Goal: Information Seeking & Learning: Learn about a topic

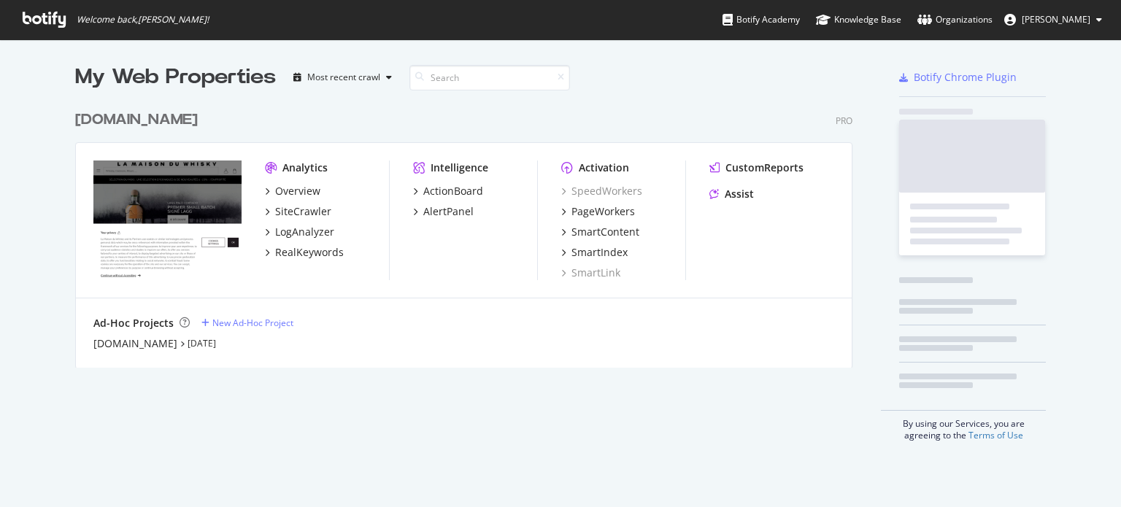
scroll to position [264, 778]
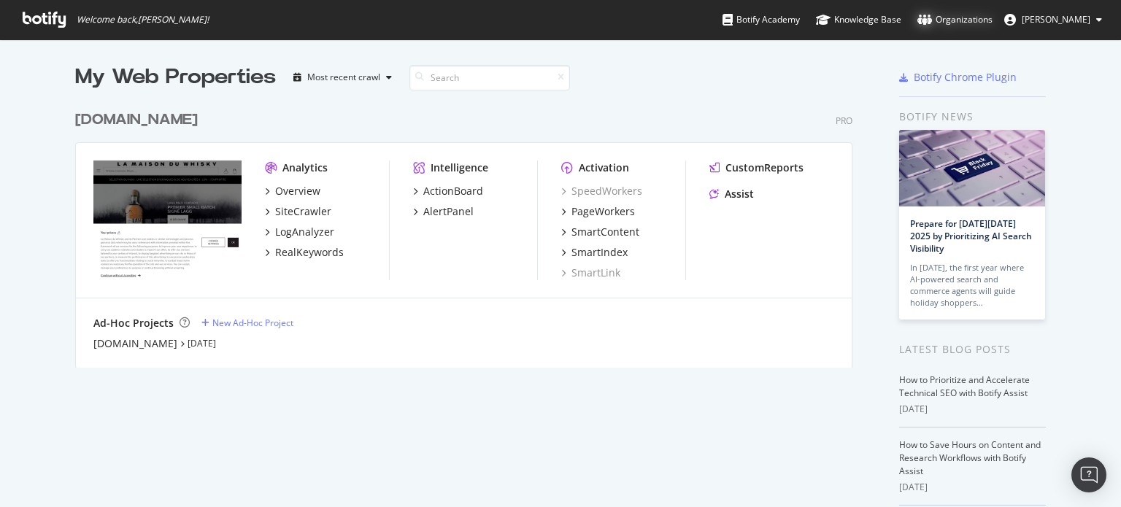
click at [949, 20] on div "Organizations" at bounding box center [954, 19] width 75 height 15
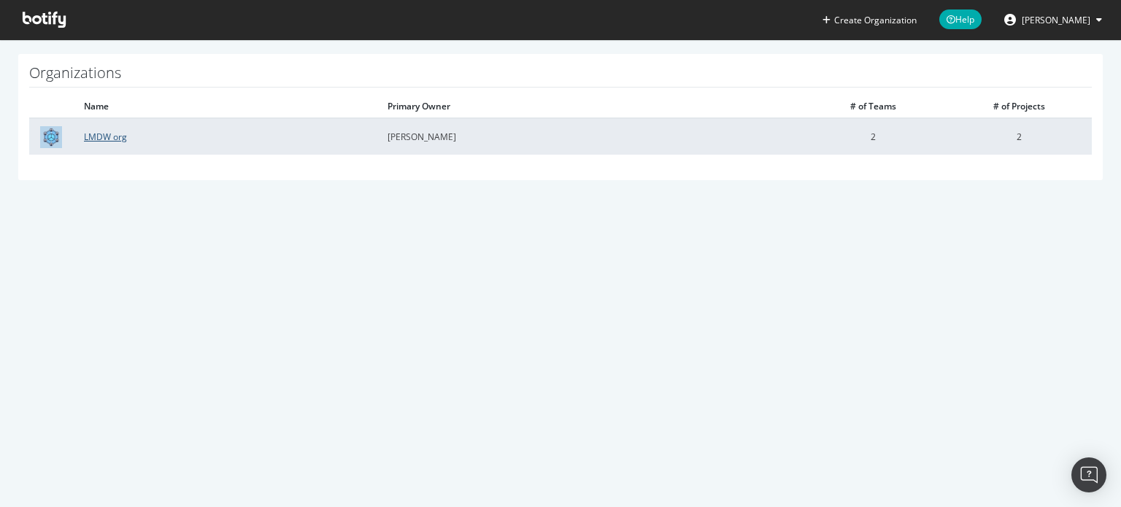
click at [112, 139] on link "LMDW org" at bounding box center [105, 137] width 43 height 12
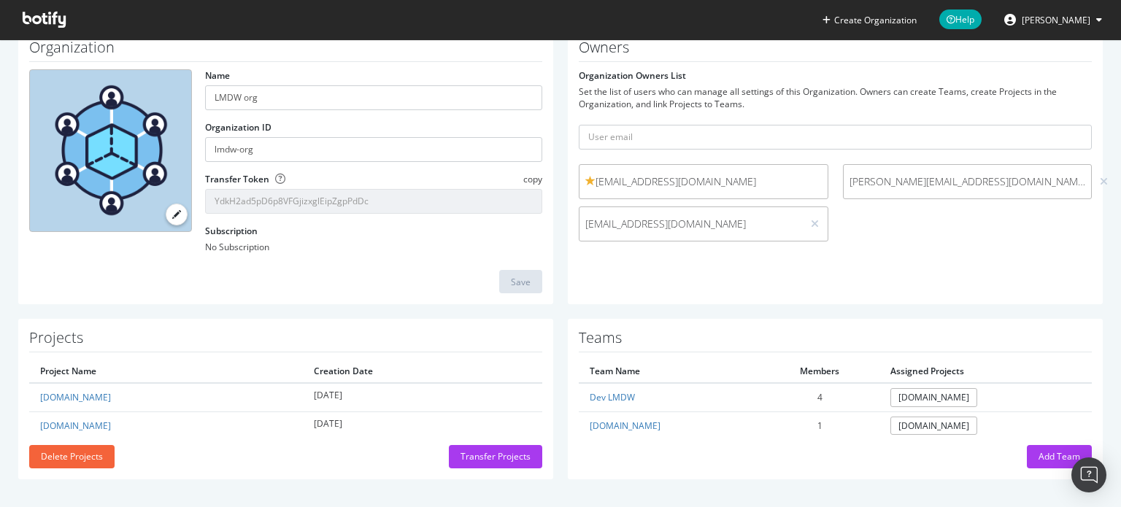
scroll to position [62, 0]
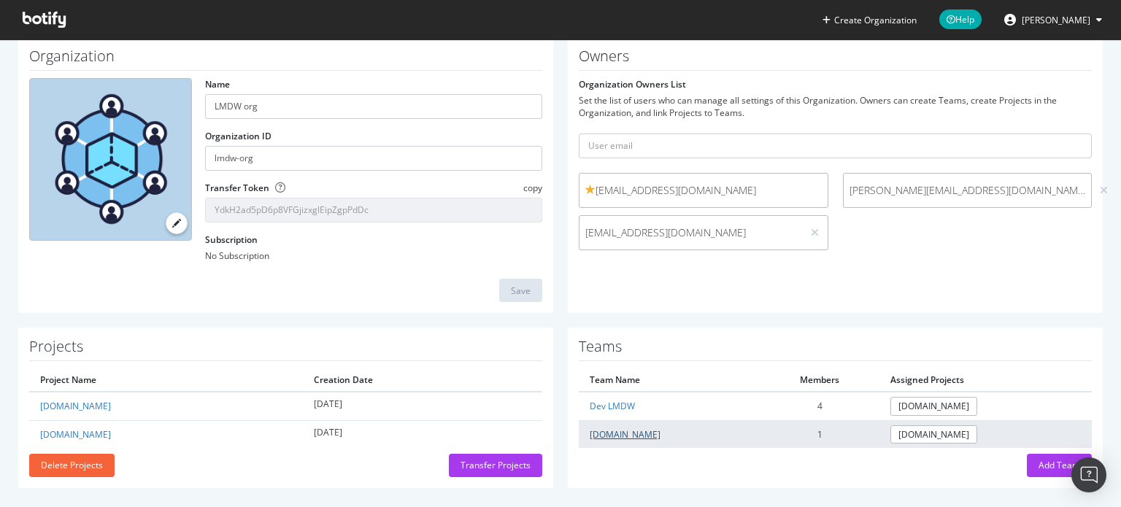
click at [598, 433] on link "[DOMAIN_NAME]" at bounding box center [625, 434] width 71 height 12
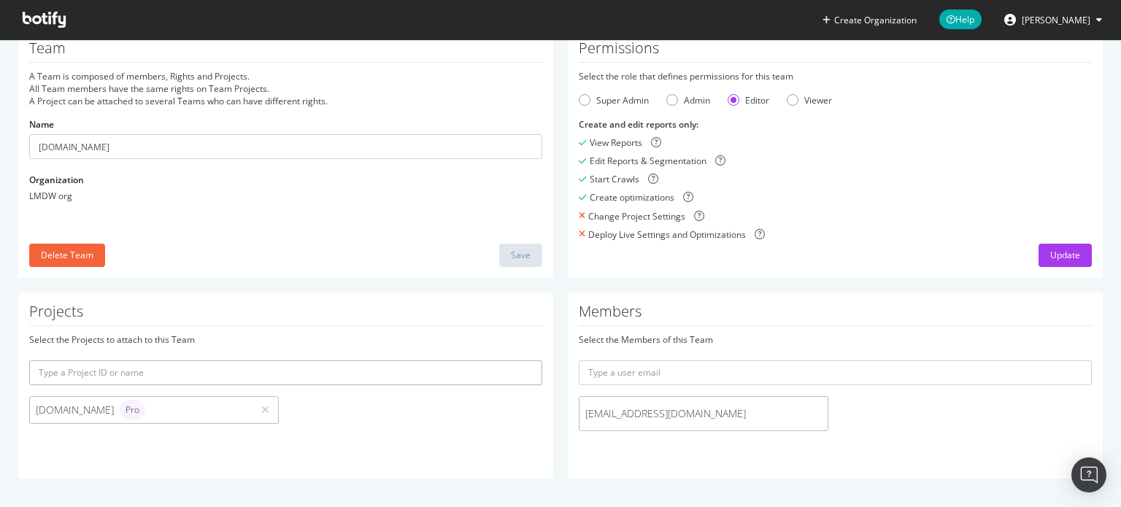
click at [38, 18] on icon at bounding box center [44, 20] width 43 height 16
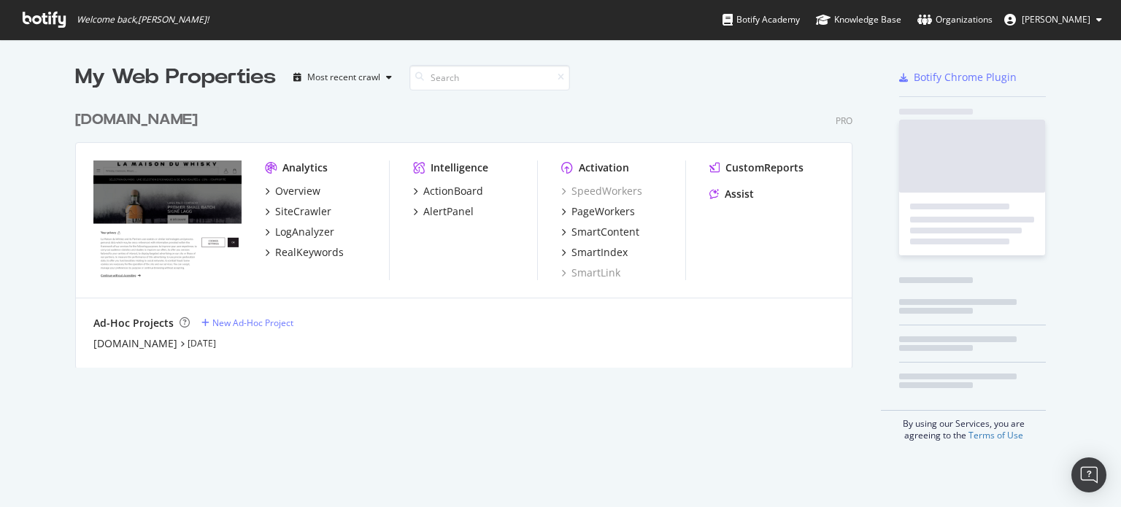
scroll to position [264, 778]
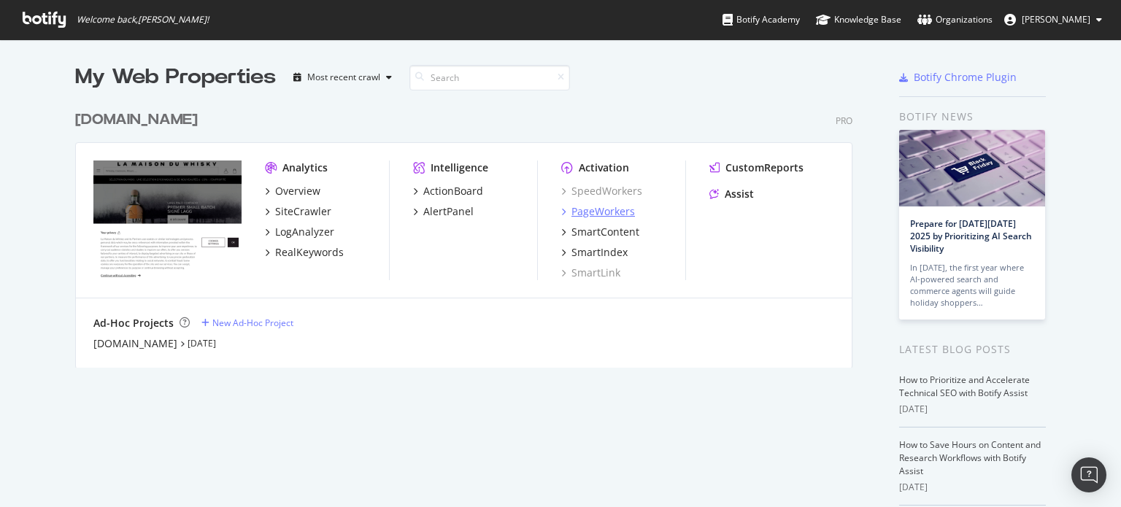
click at [578, 212] on div "PageWorkers" at bounding box center [602, 211] width 63 height 15
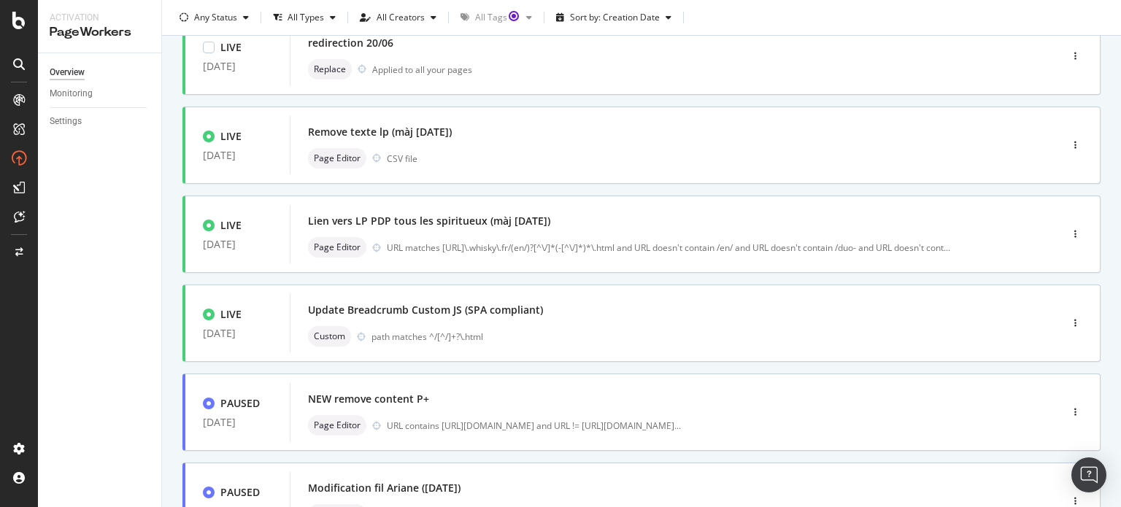
scroll to position [598, 0]
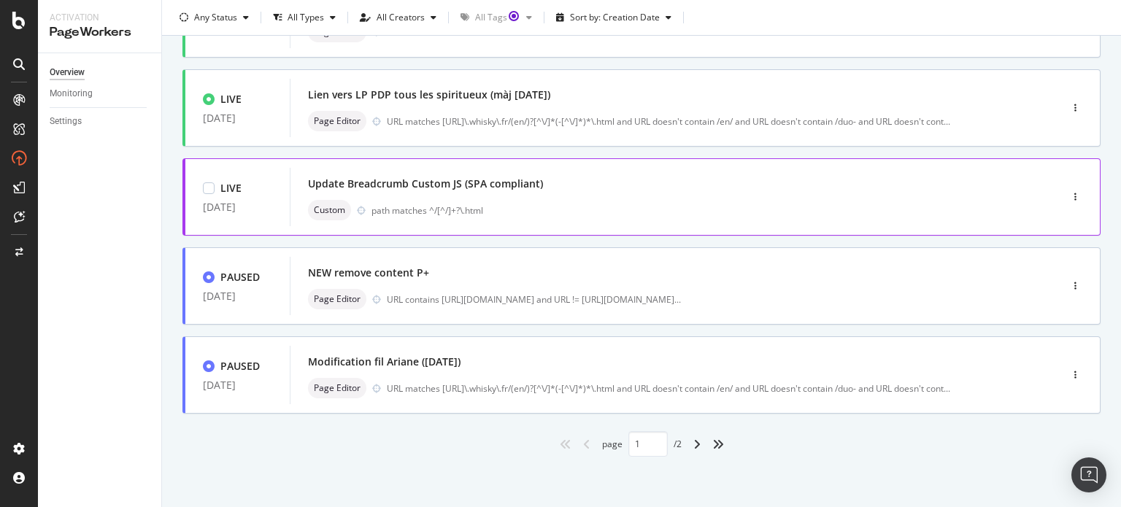
click at [327, 187] on div "Update Breadcrumb Custom JS (SPA compliant)" at bounding box center [425, 184] width 235 height 15
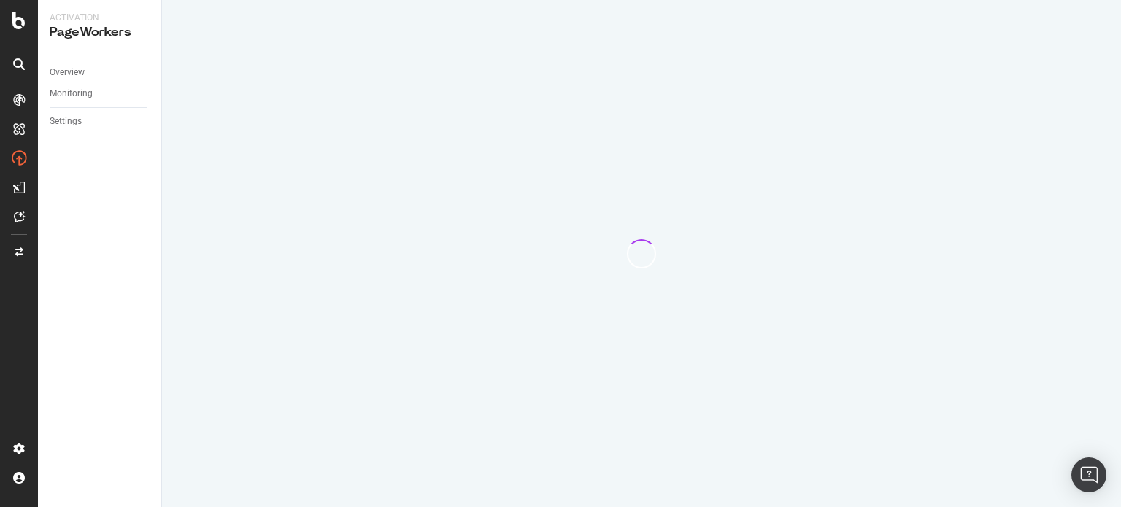
click at [327, 187] on div at bounding box center [641, 253] width 959 height 507
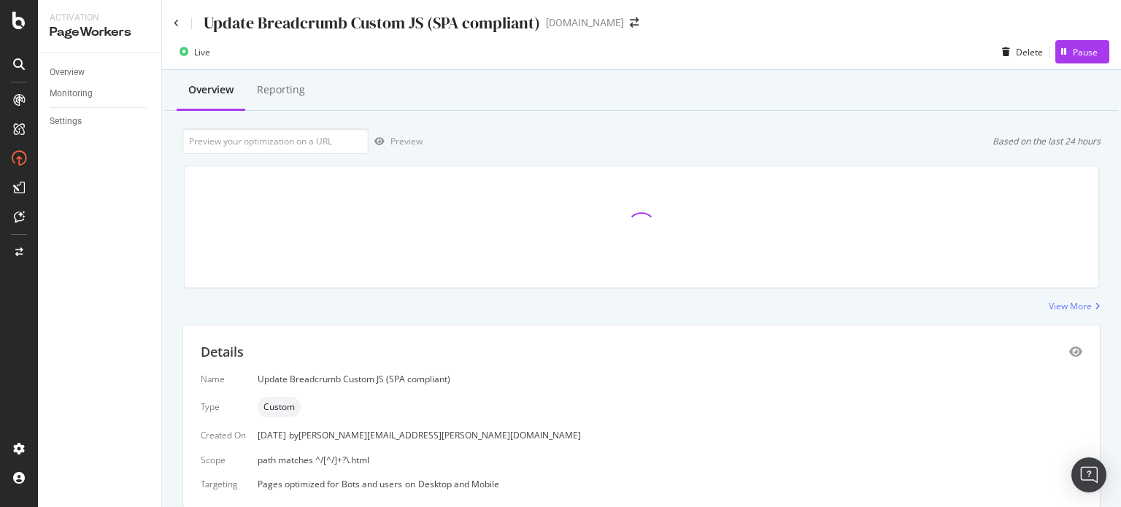
click at [507, 132] on div "Preview Based on the last 24 hours" at bounding box center [641, 141] width 918 height 26
click at [175, 23] on icon at bounding box center [177, 23] width 6 height 9
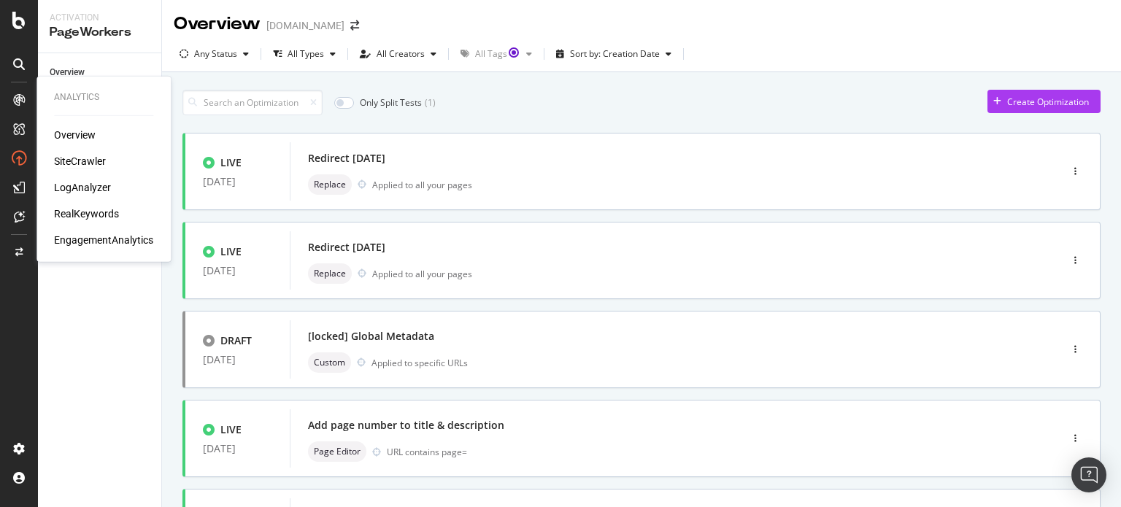
click at [71, 164] on div "SiteCrawler" at bounding box center [80, 161] width 52 height 15
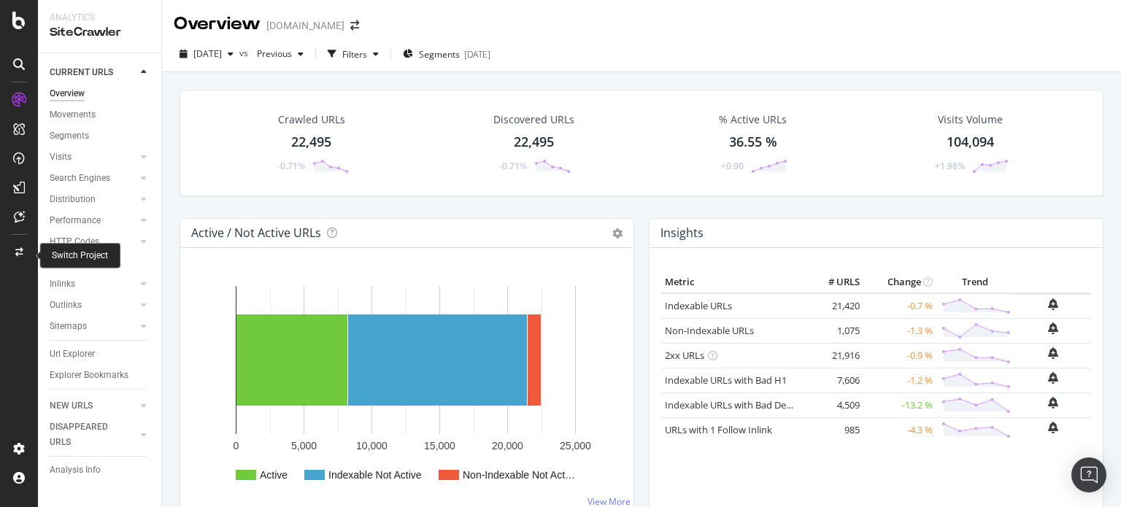
click at [16, 253] on icon at bounding box center [19, 252] width 8 height 9
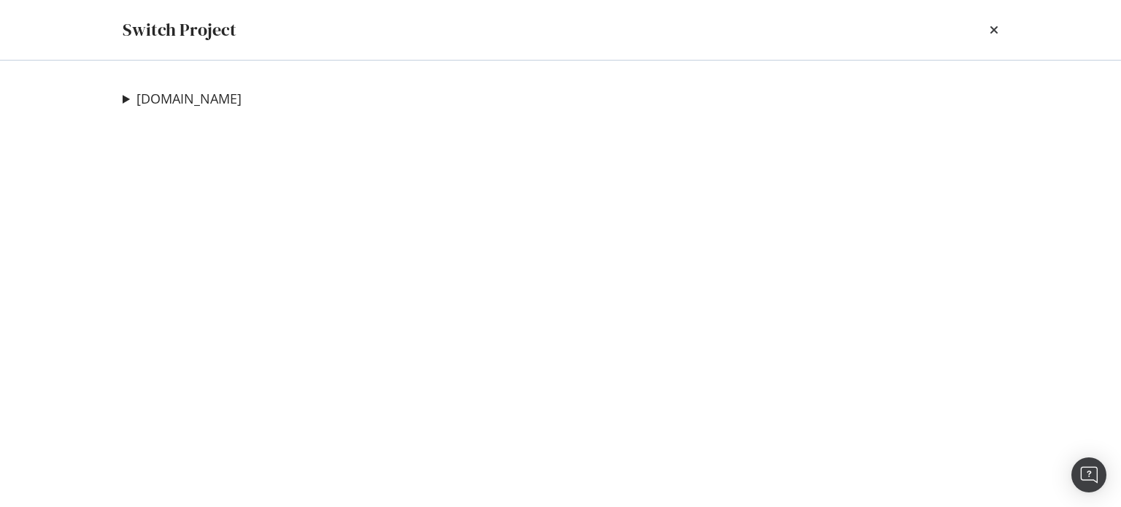
click at [123, 99] on summary "[DOMAIN_NAME]" at bounding box center [182, 99] width 119 height 19
click at [166, 127] on link "[DOMAIN_NAME]" at bounding box center [192, 127] width 117 height 15
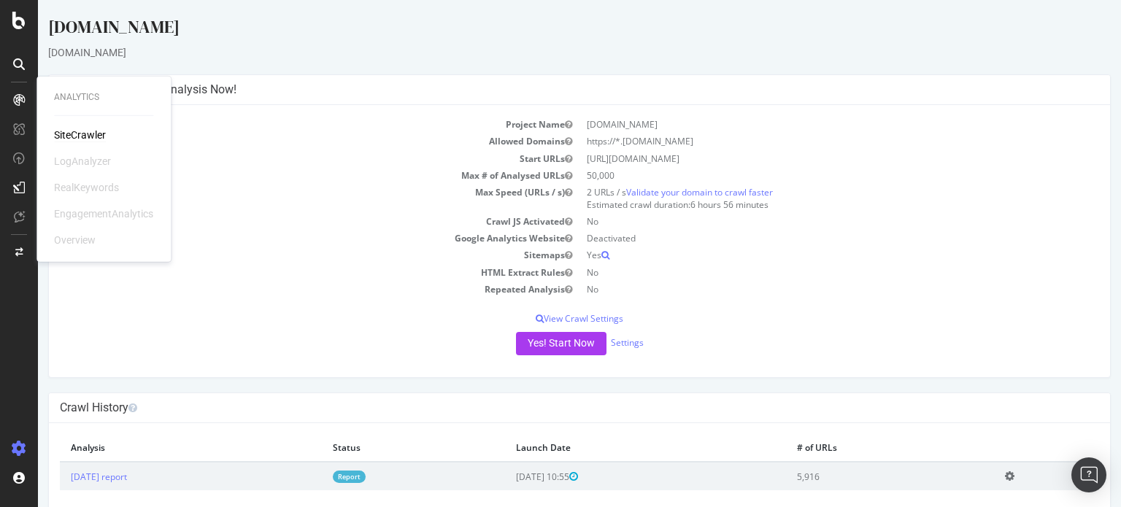
click at [68, 131] on div "SiteCrawler" at bounding box center [80, 135] width 52 height 15
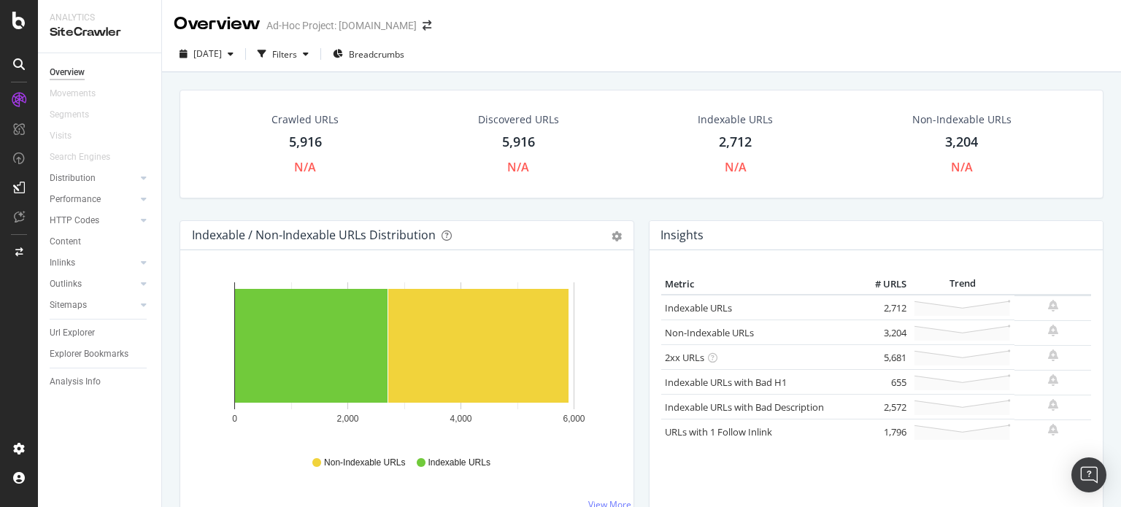
click at [949, 139] on div "3,204" at bounding box center [961, 142] width 33 height 19
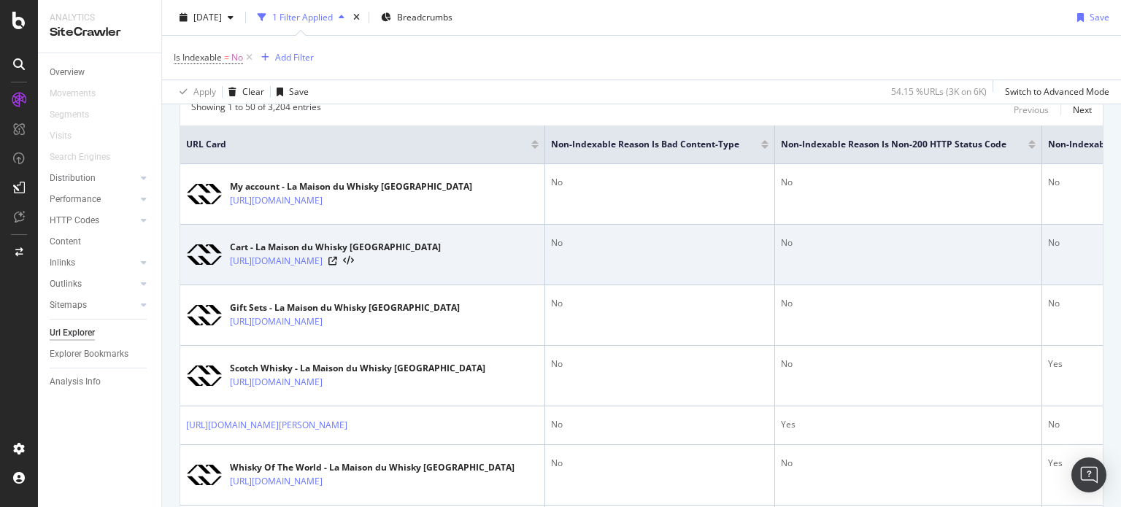
scroll to position [317, 0]
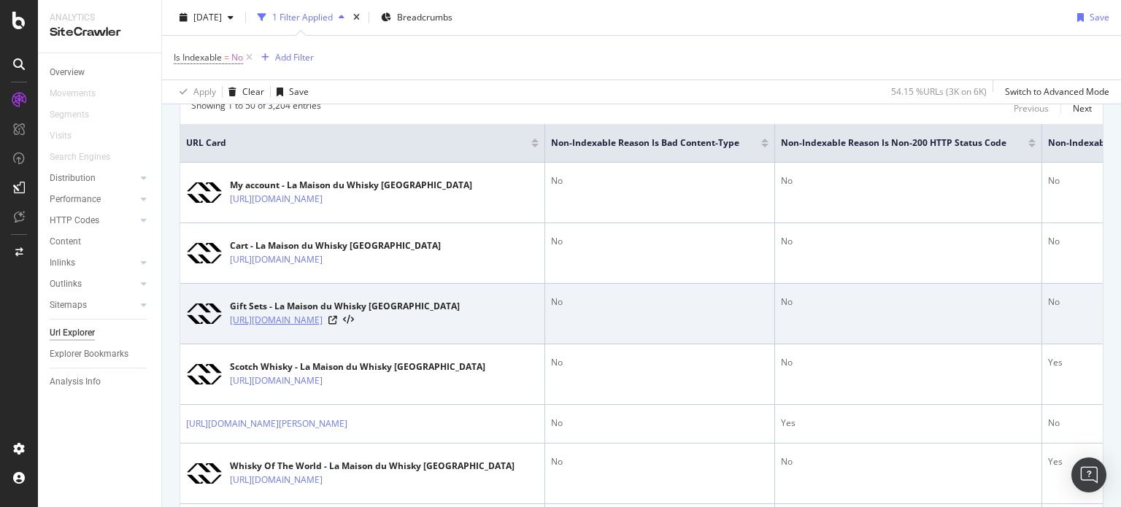
click at [323, 320] on link "[URL][DOMAIN_NAME]" at bounding box center [276, 320] width 93 height 15
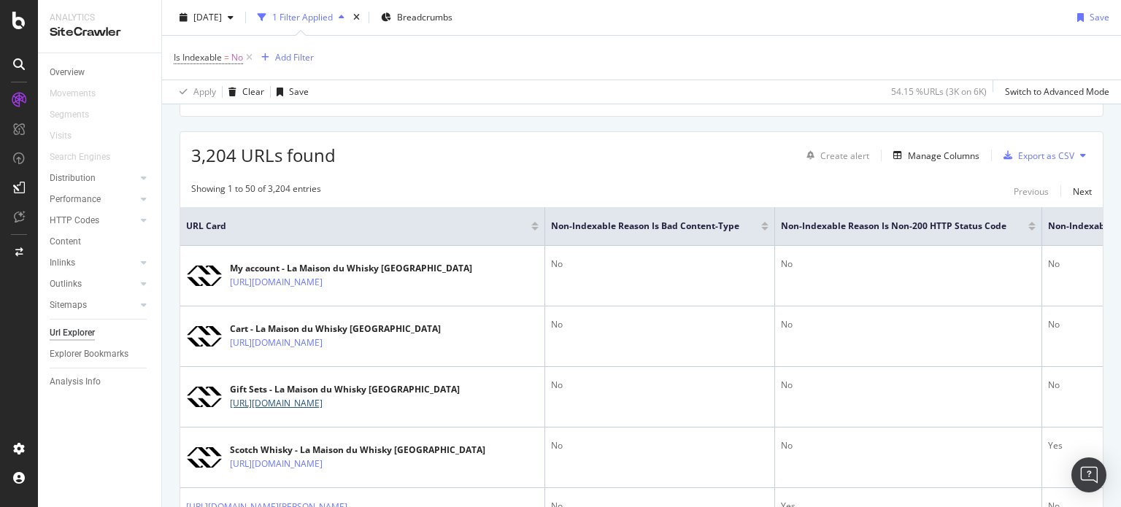
scroll to position [134, 0]
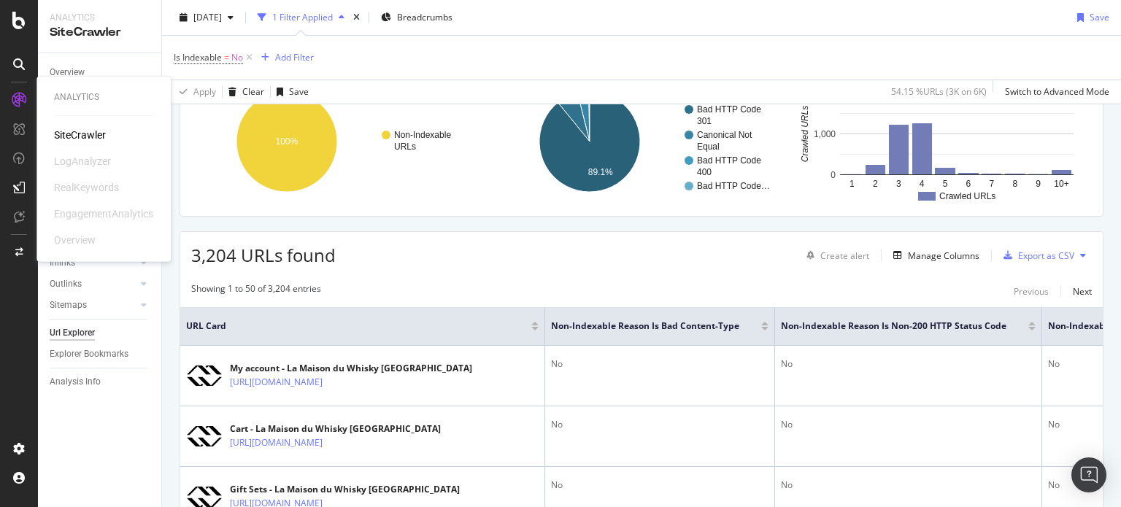
click at [73, 136] on div "SiteCrawler" at bounding box center [80, 135] width 52 height 15
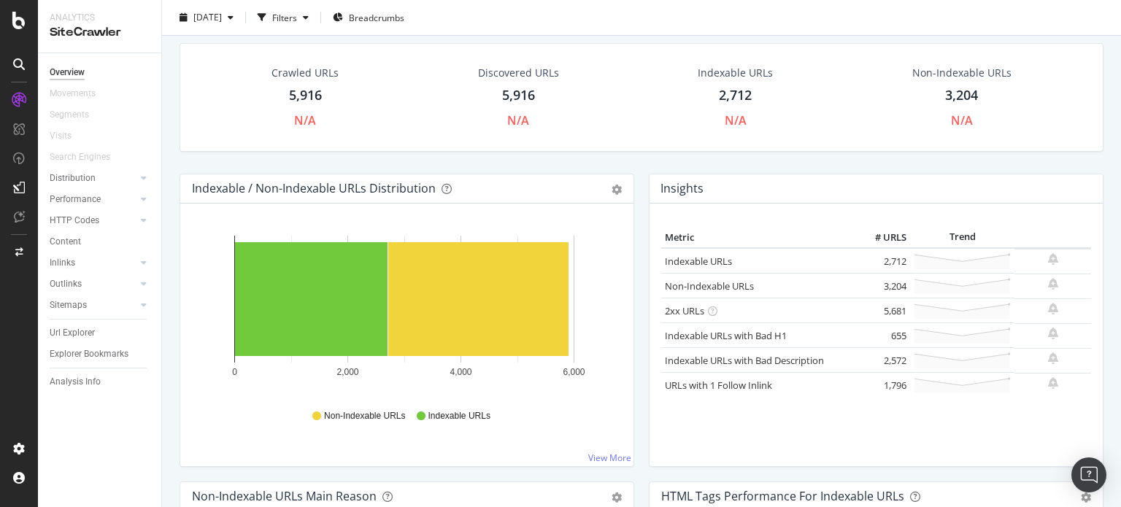
scroll to position [50, 0]
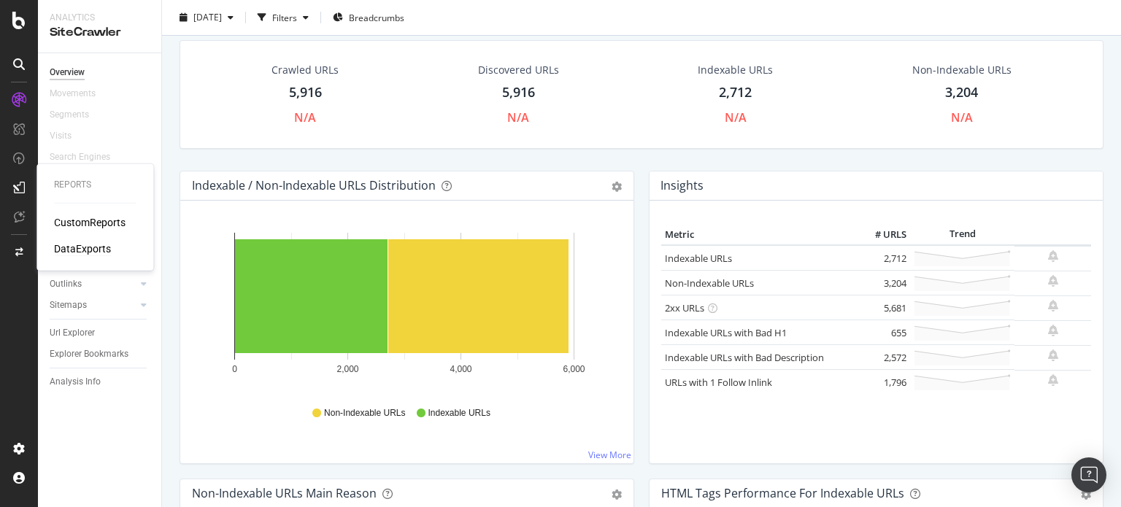
click at [74, 244] on div "DataExports" at bounding box center [82, 249] width 57 height 15
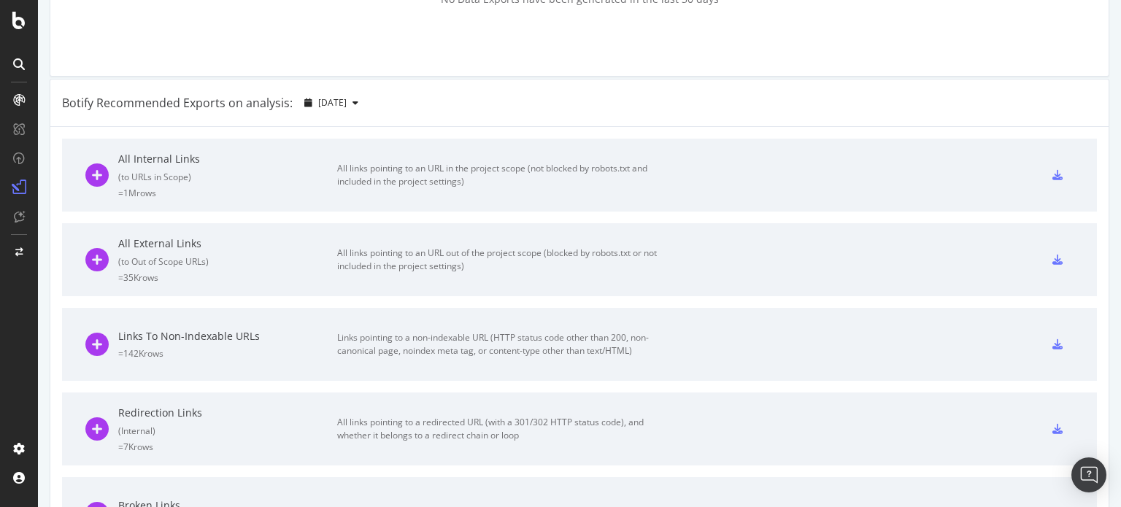
scroll to position [251, 0]
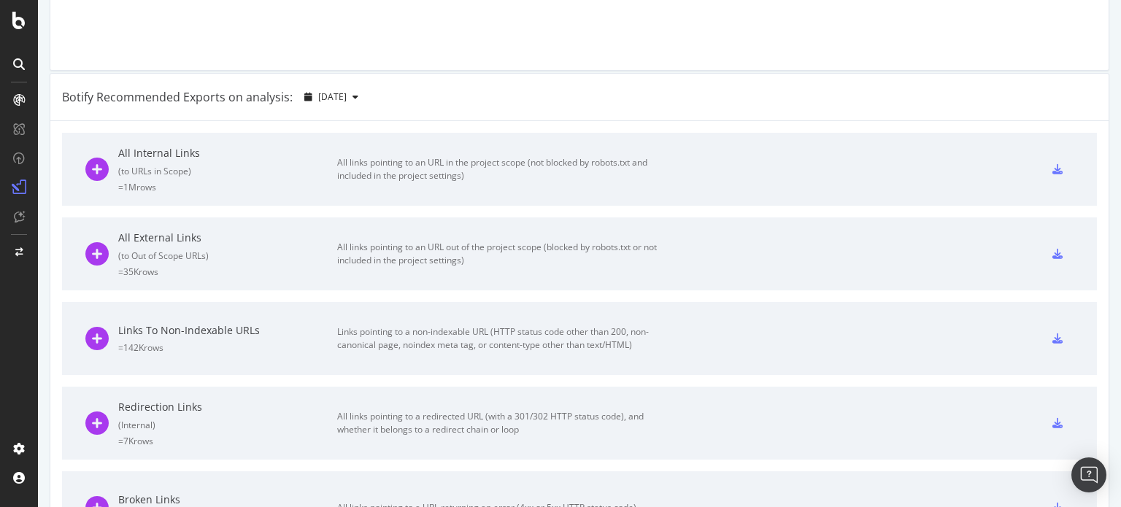
click at [254, 245] on div "All External Links ( to Out of Scope URLs ) = 35K rows" at bounding box center [227, 254] width 219 height 47
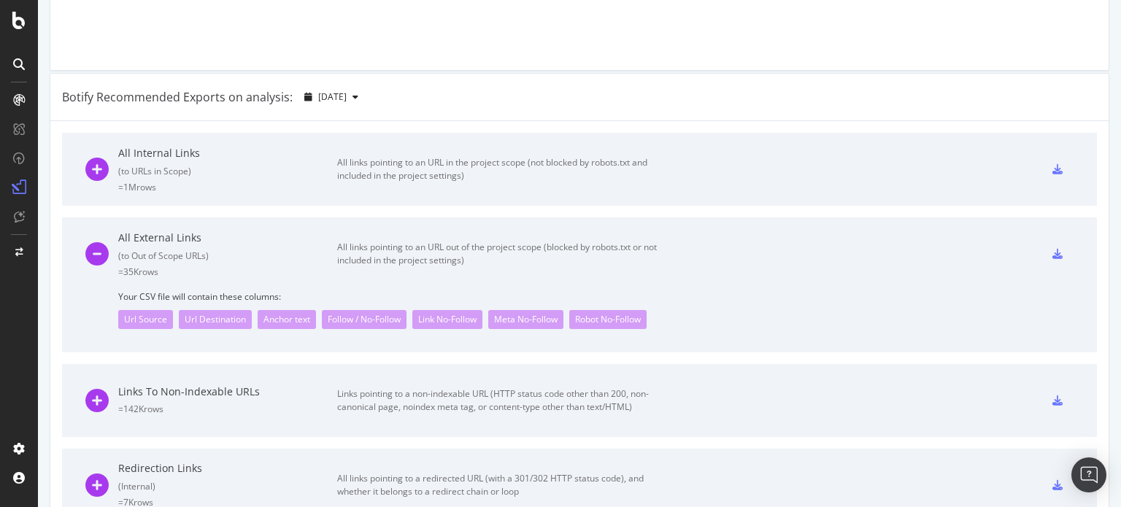
click at [323, 188] on div "= 1M rows" at bounding box center [227, 187] width 219 height 12
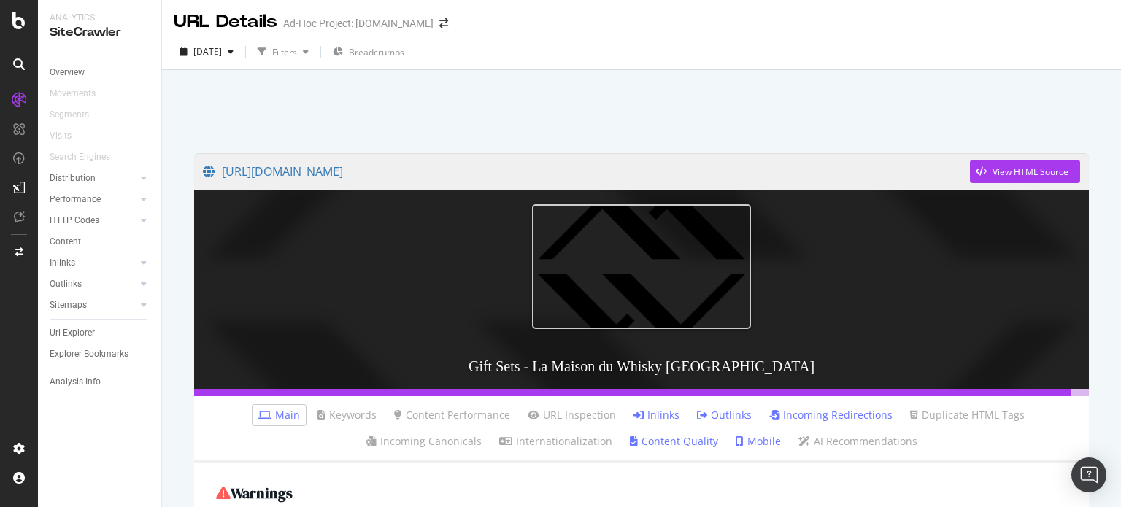
scroll to position [1, 0]
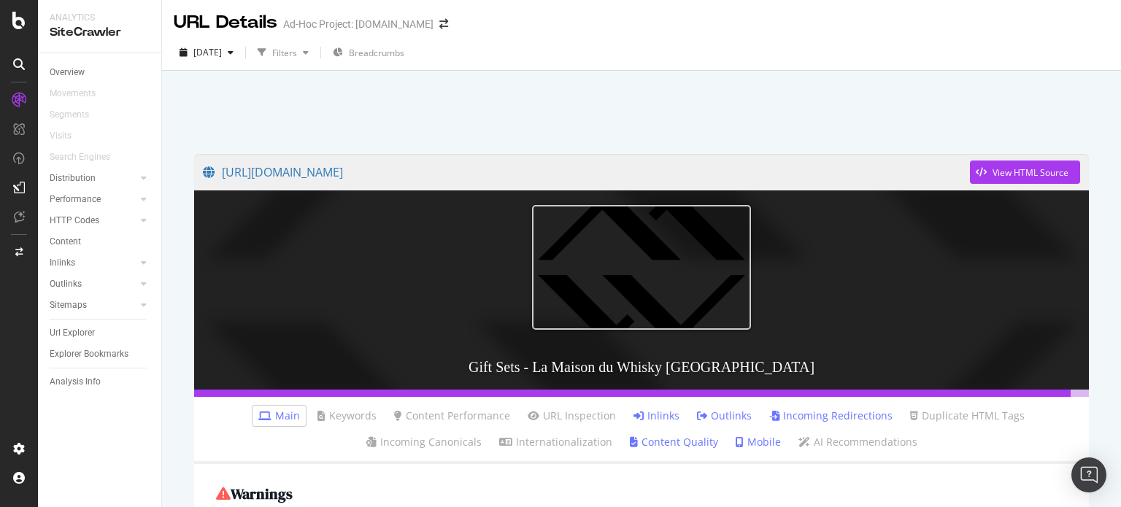
click at [68, 471] on div "Overview Movements Segments Visits Search Engines Distribution Top Charts Insig…" at bounding box center [99, 280] width 123 height 454
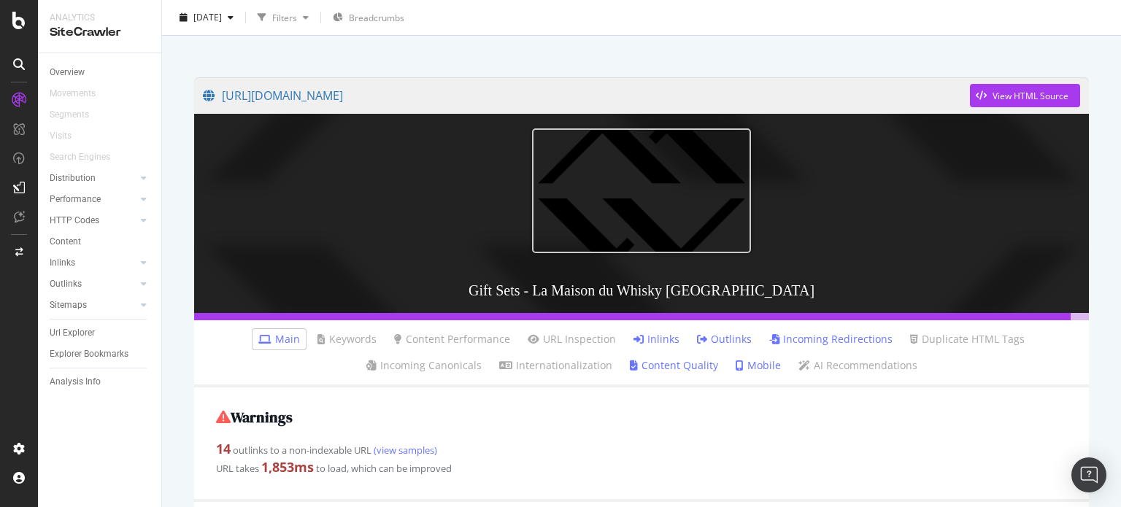
scroll to position [0, 0]
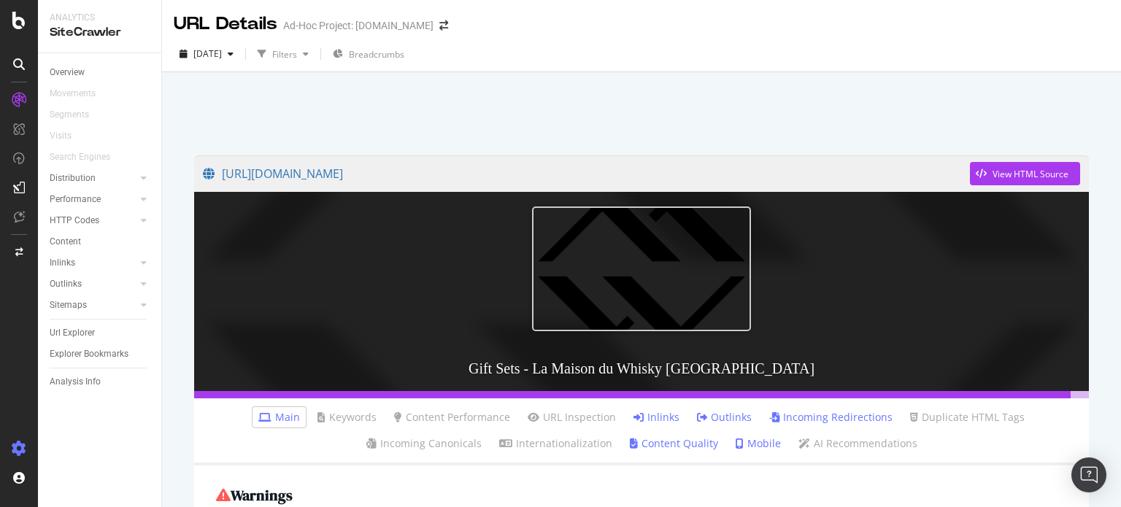
click at [15, 442] on icon at bounding box center [19, 449] width 15 height 15
